Goal: Information Seeking & Learning: Find specific fact

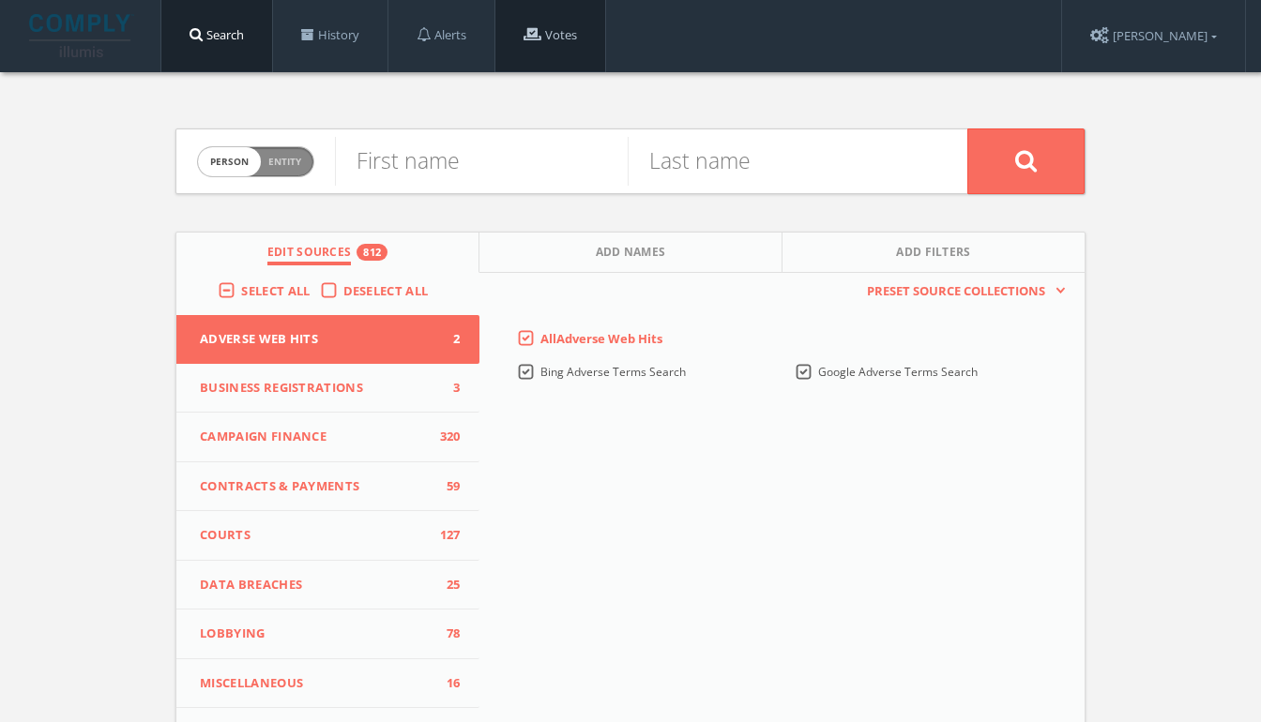
click at [510, 13] on link "Votes" at bounding box center [550, 35] width 110 height 71
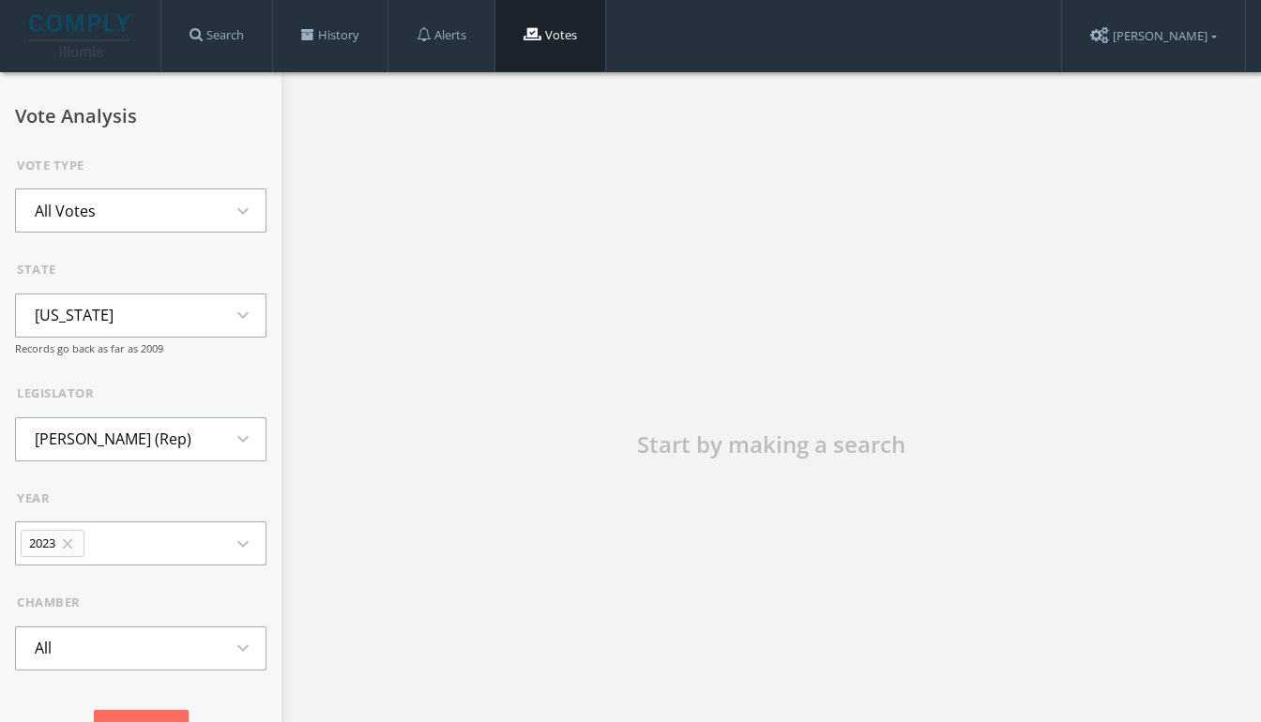
click at [188, 203] on button "All Votes expand_more" at bounding box center [140, 211] width 251 height 44
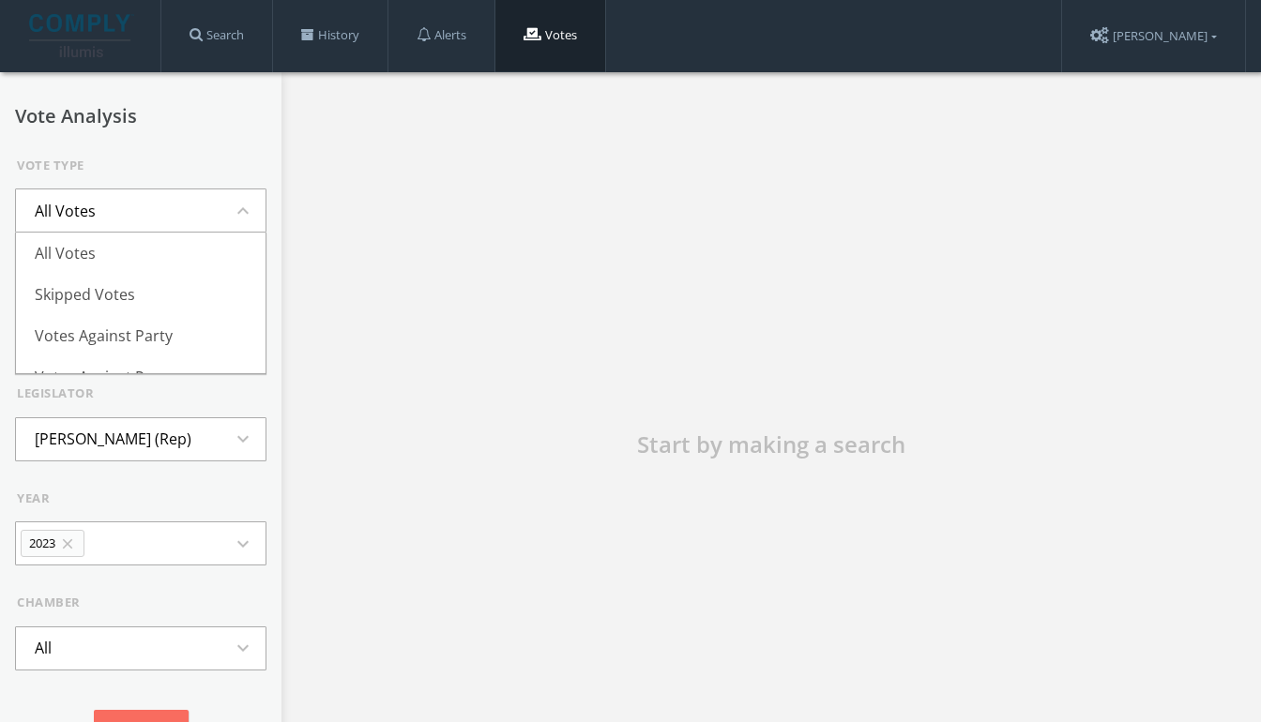
click at [166, 160] on div "Vote Type" at bounding box center [142, 166] width 250 height 19
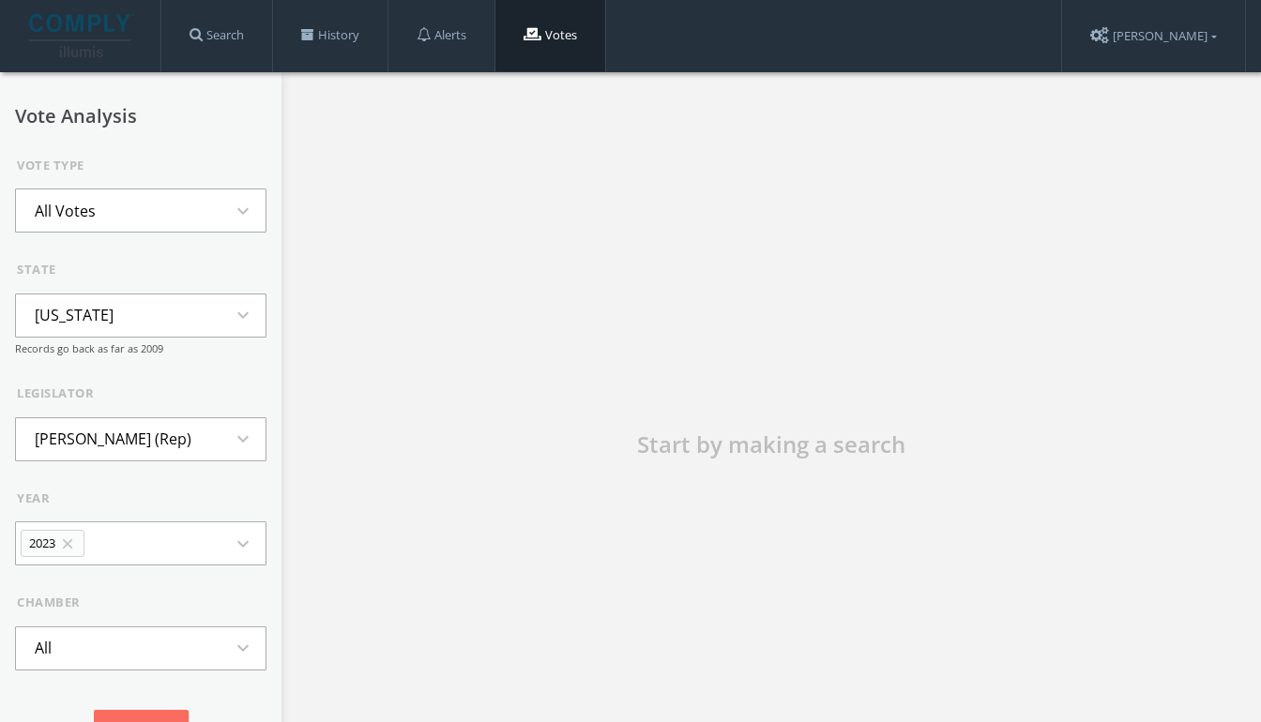
click at [76, 318] on li "[US_STATE]" at bounding box center [74, 315] width 116 height 41
type input "[US_STATE]"
click at [70, 407] on li "[US_STATE]" at bounding box center [141, 400] width 250 height 41
click at [135, 441] on li "[PERSON_NAME] (Dem)" at bounding box center [116, 438] width 201 height 41
type input "[PERSON_NAME]"
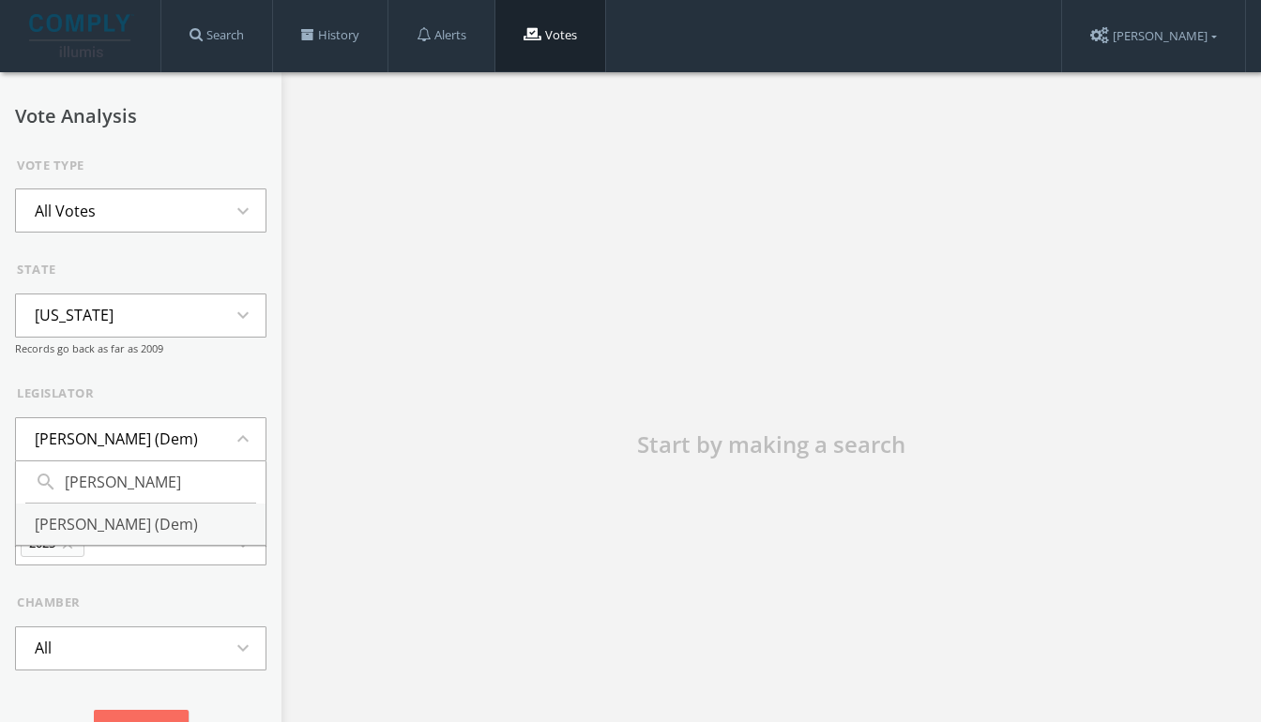
click at [76, 513] on li "[PERSON_NAME] (Dem)" at bounding box center [141, 524] width 250 height 41
click at [238, 538] on icon "expand_more" at bounding box center [249, 544] width 34 height 23
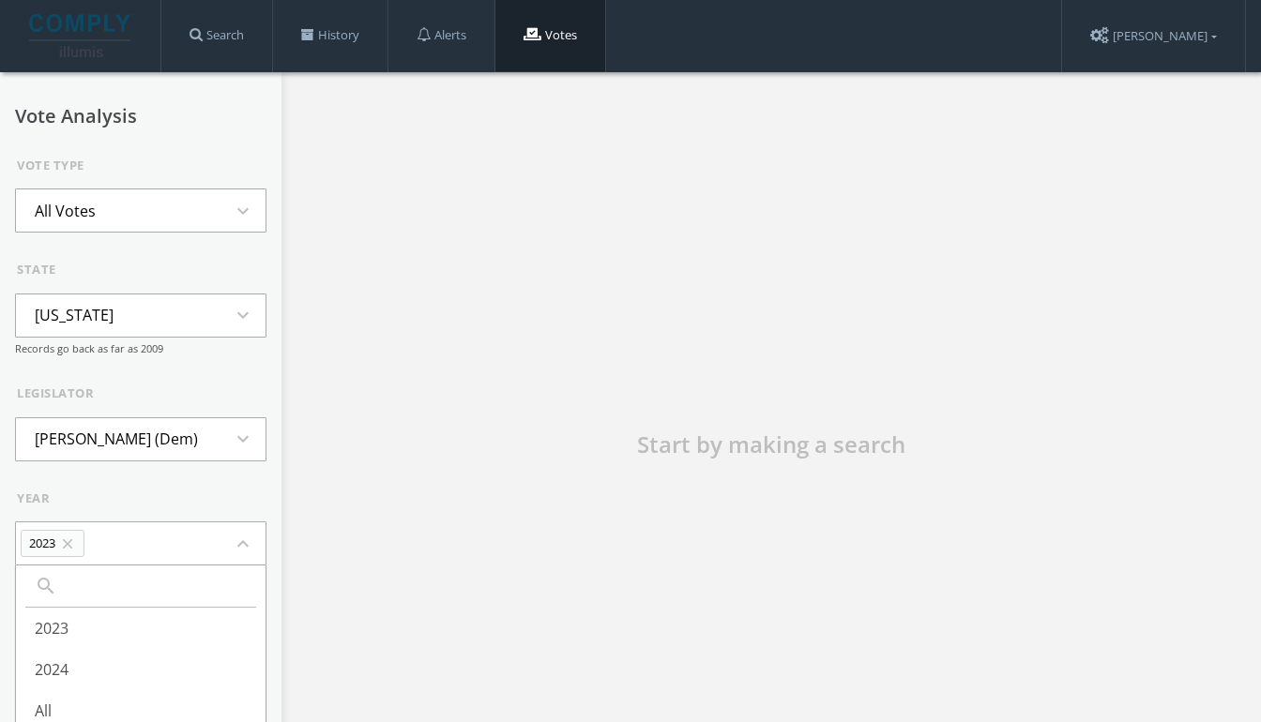
scroll to position [39, 0]
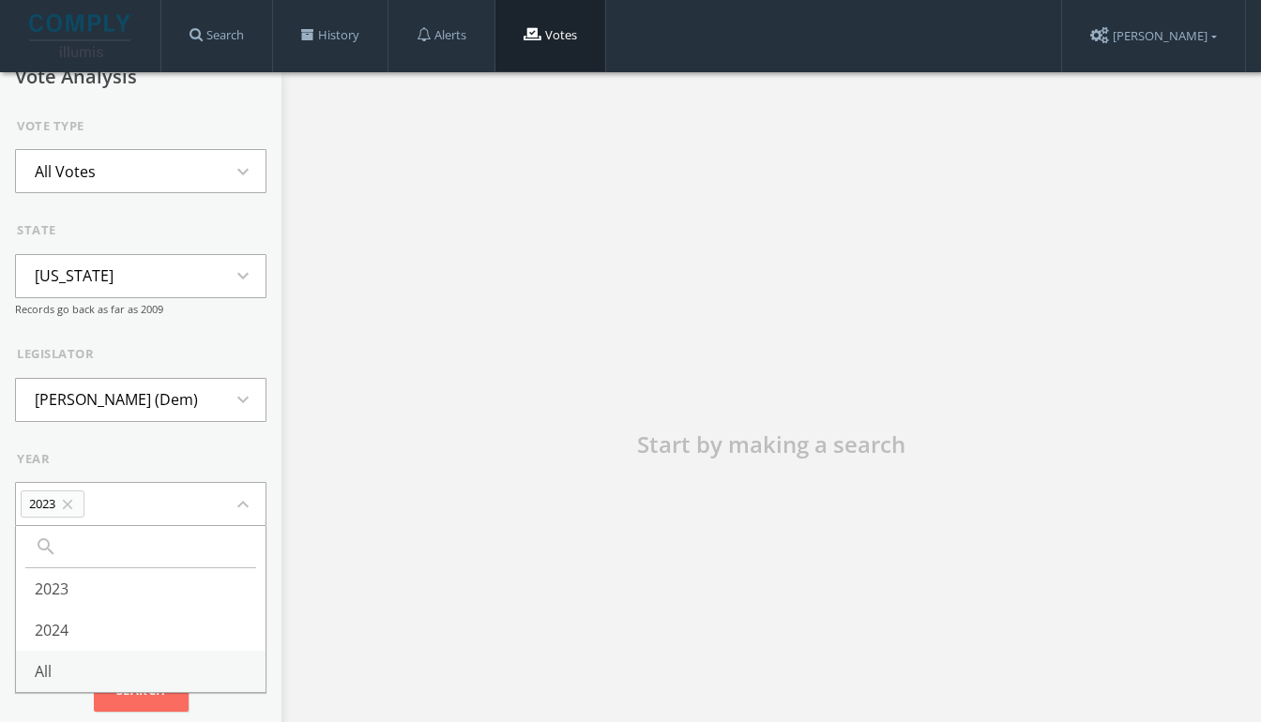
click at [82, 667] on li "All" at bounding box center [141, 671] width 250 height 41
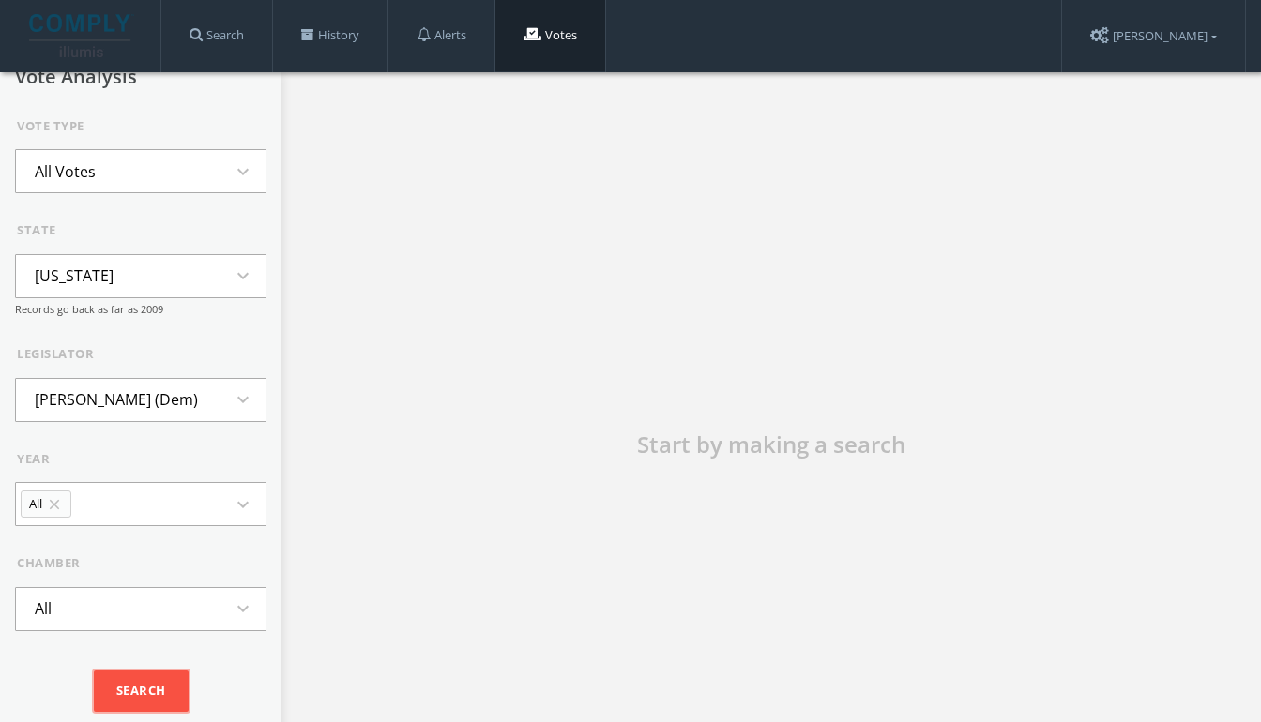
click at [168, 687] on input "Search" at bounding box center [141, 691] width 95 height 41
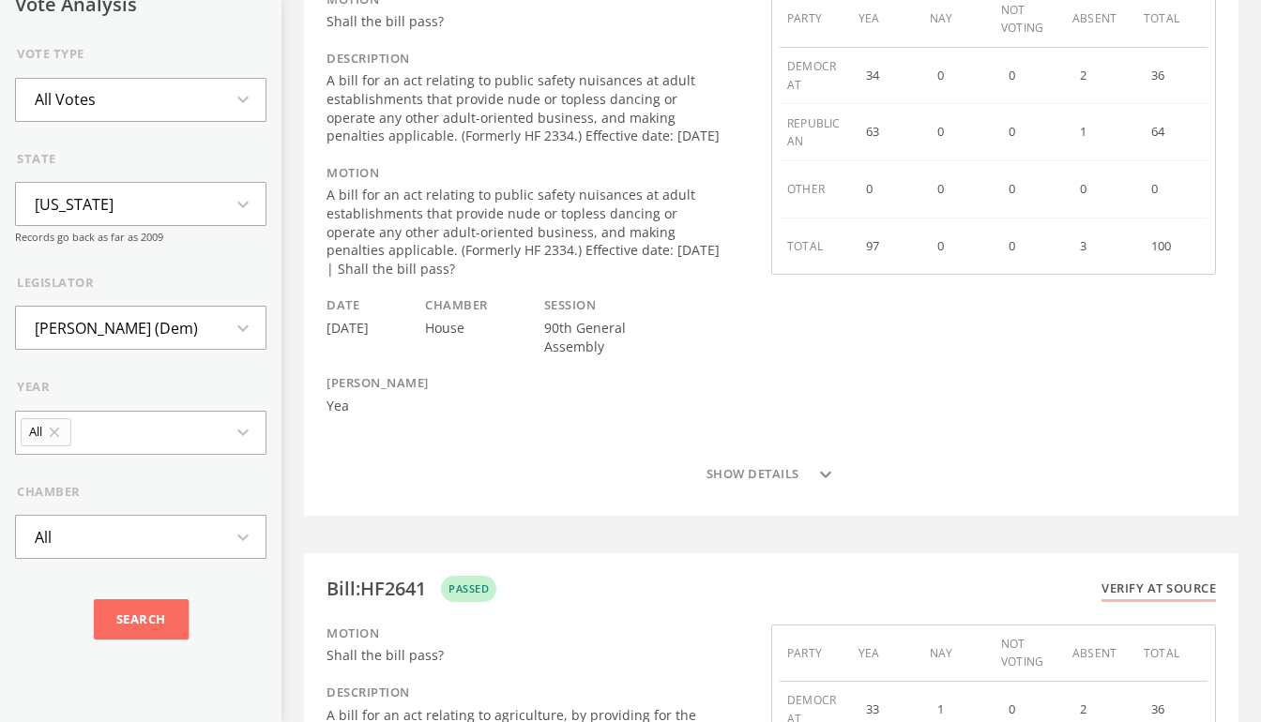
scroll to position [0, 0]
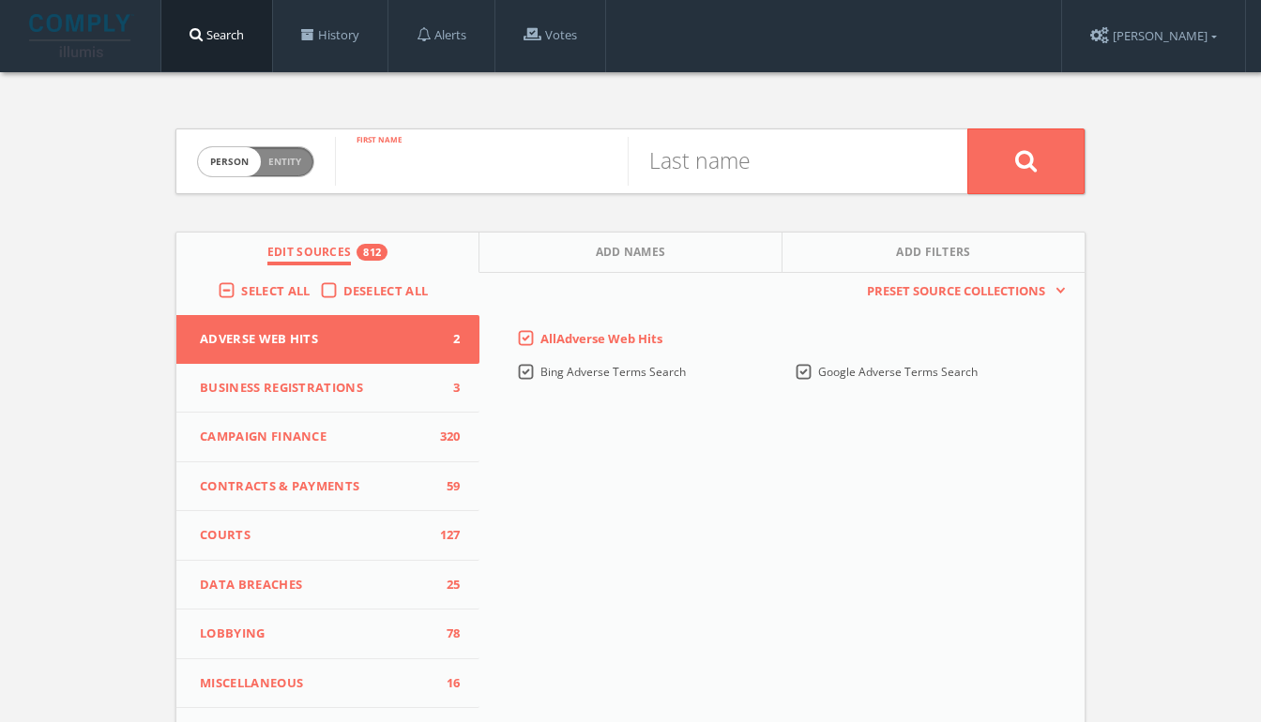
click at [412, 167] on input "text" at bounding box center [481, 161] width 293 height 49
click at [967, 129] on button at bounding box center [1025, 162] width 117 height 66
click at [484, 165] on input "robert brooks" at bounding box center [481, 161] width 293 height 49
type input "robert"
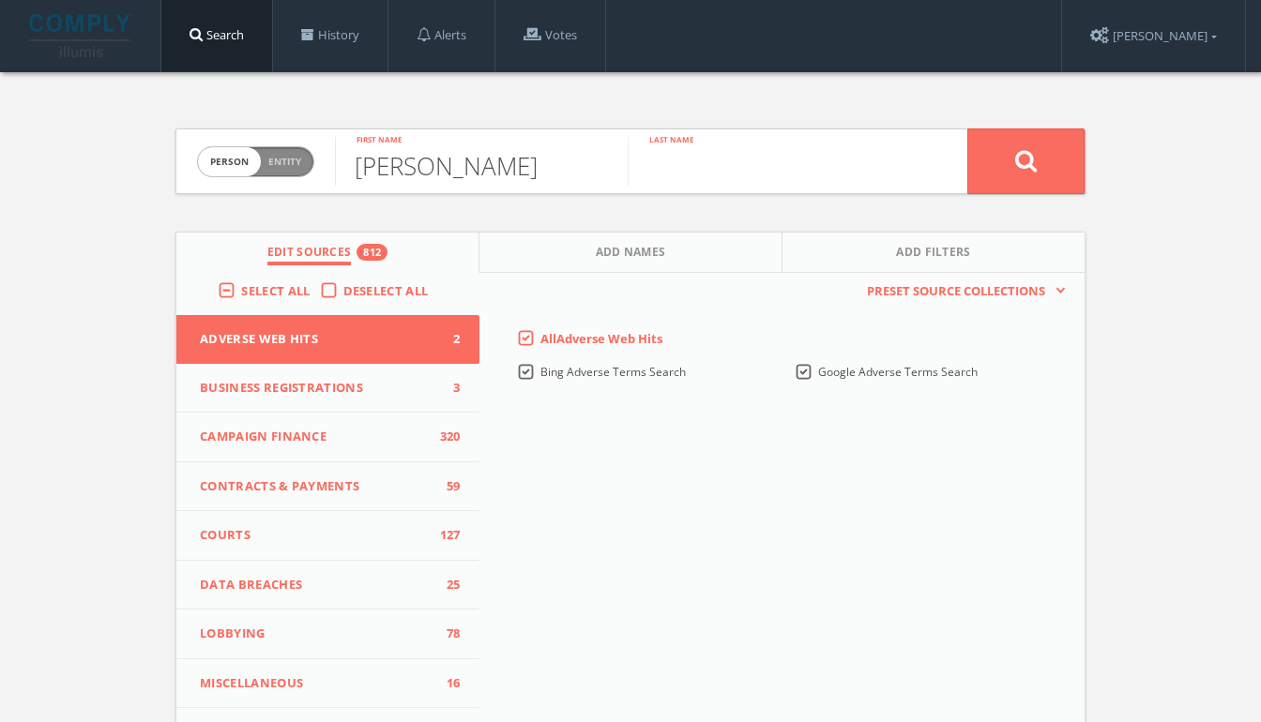
click at [777, 172] on input "text" at bounding box center [774, 161] width 293 height 49
paste input "brooks"
type input "brooks"
click at [967, 129] on button at bounding box center [1025, 162] width 117 height 66
